Goal: Transaction & Acquisition: Purchase product/service

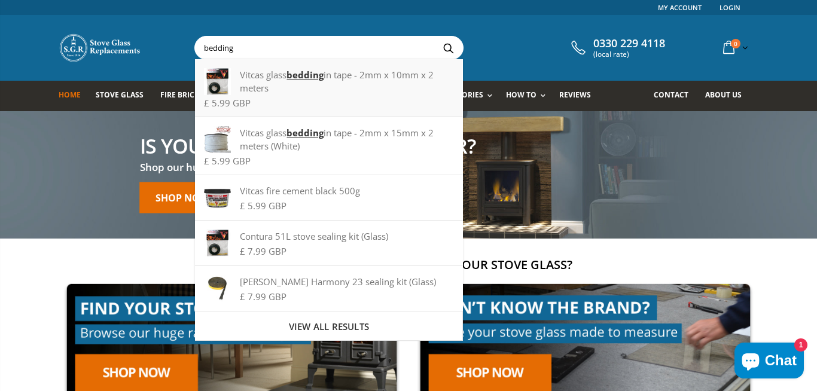
type input "bedding"
click at [327, 101] on div "£ 5.99 GBP" at bounding box center [329, 103] width 250 height 9
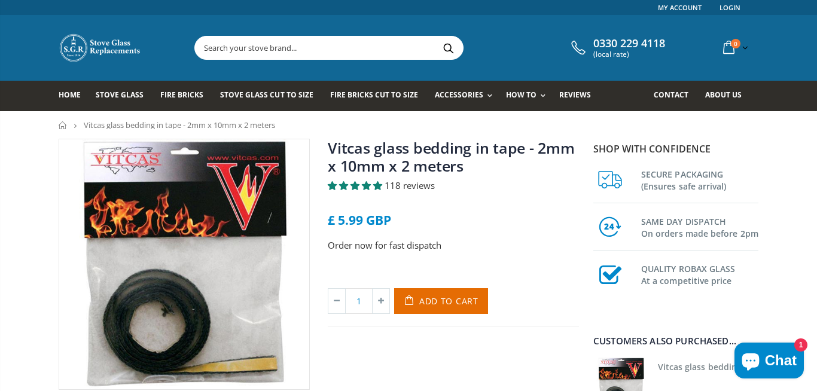
click at [0, 297] on div "Vitcas glass bedding in tape - 2mm x 10mm x 2 meters 118 reviews £ 5.99 GBP Ord…" at bounding box center [408, 397] width 817 height 516
click at [358, 38] on input "text" at bounding box center [396, 48] width 402 height 23
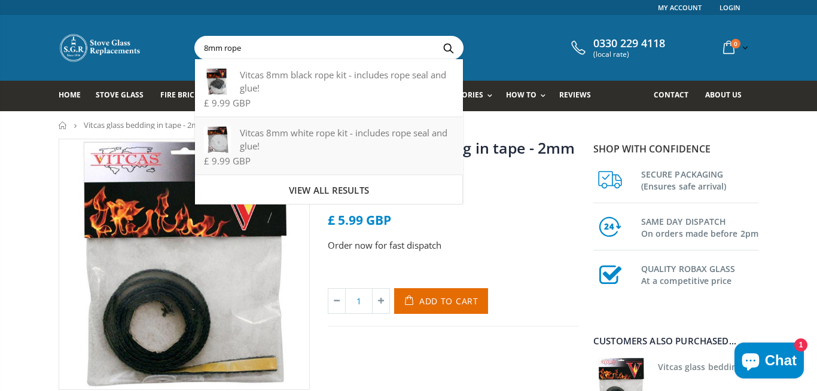
type input "8mm rope"
click at [314, 141] on div "Vitcas 8mm white rope kit - includes rope seal and glue!" at bounding box center [329, 139] width 250 height 26
